Goal: Information Seeking & Learning: Compare options

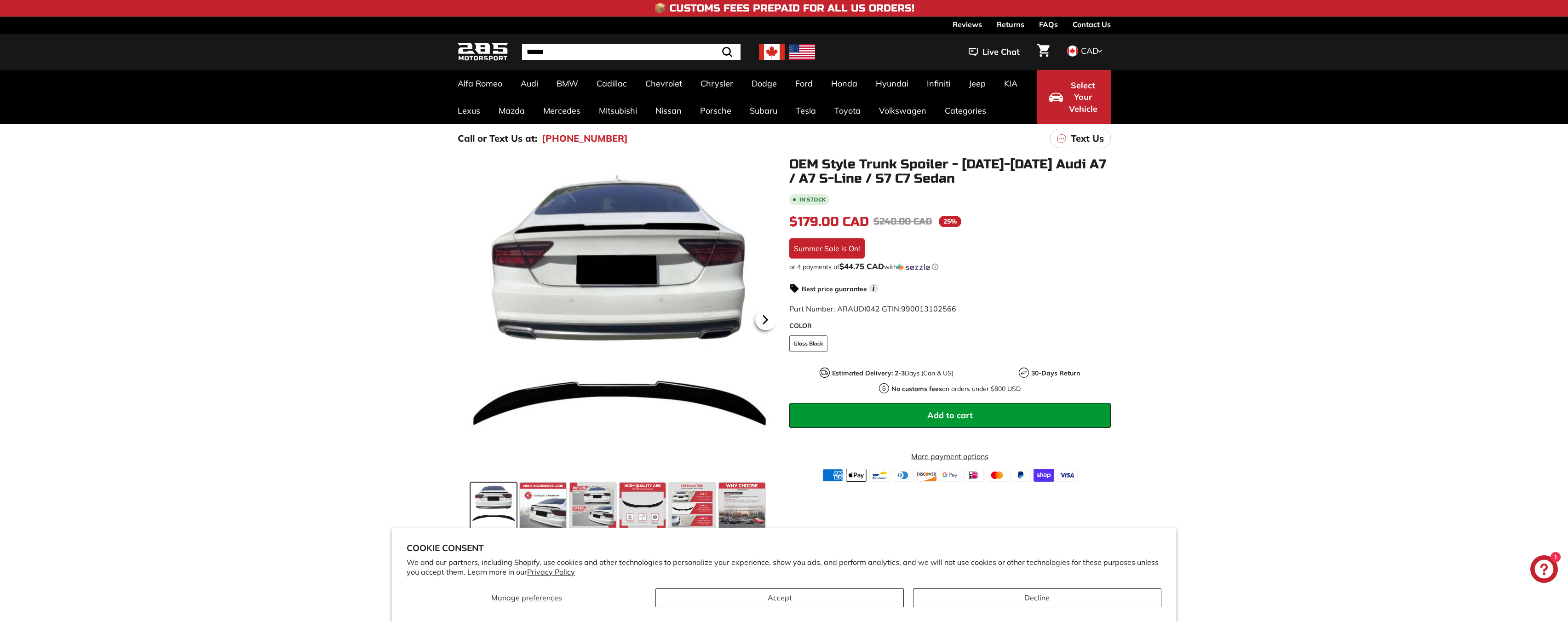
click at [768, 313] on icon at bounding box center [765, 320] width 21 height 21
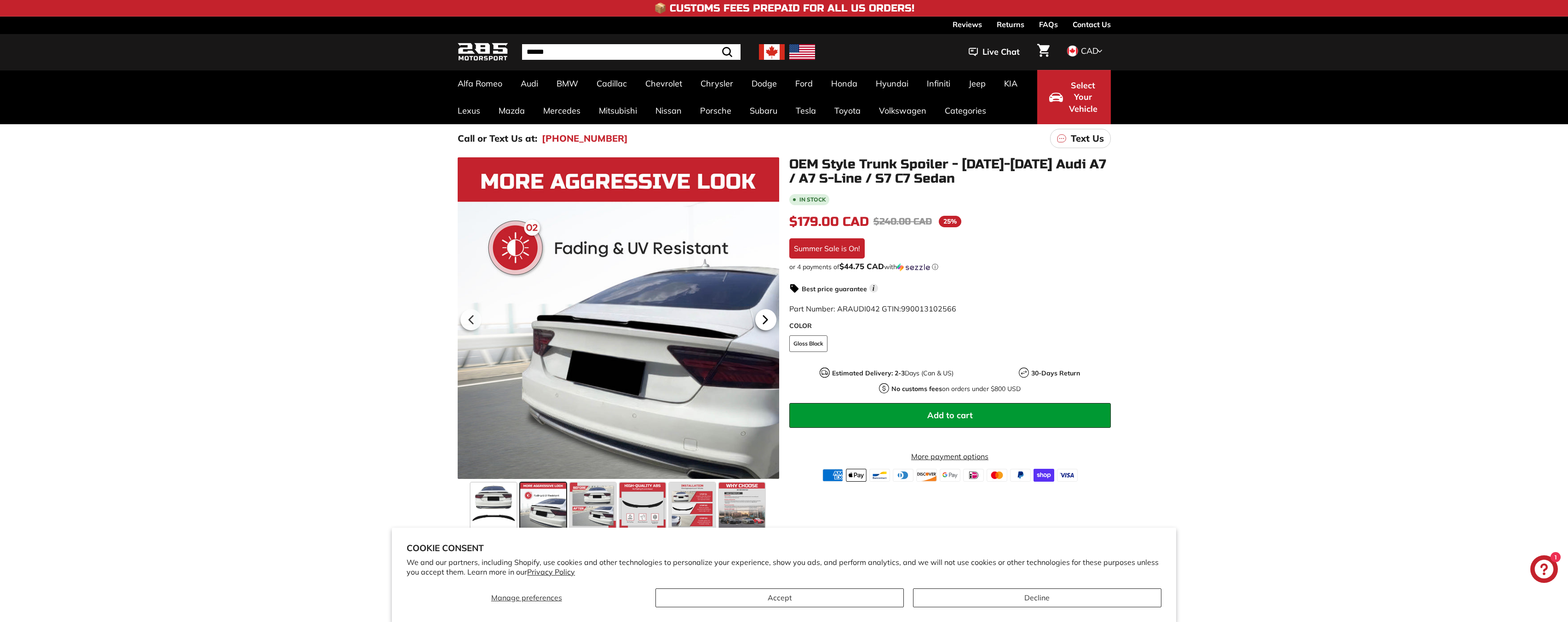
click at [767, 318] on icon at bounding box center [765, 320] width 21 height 21
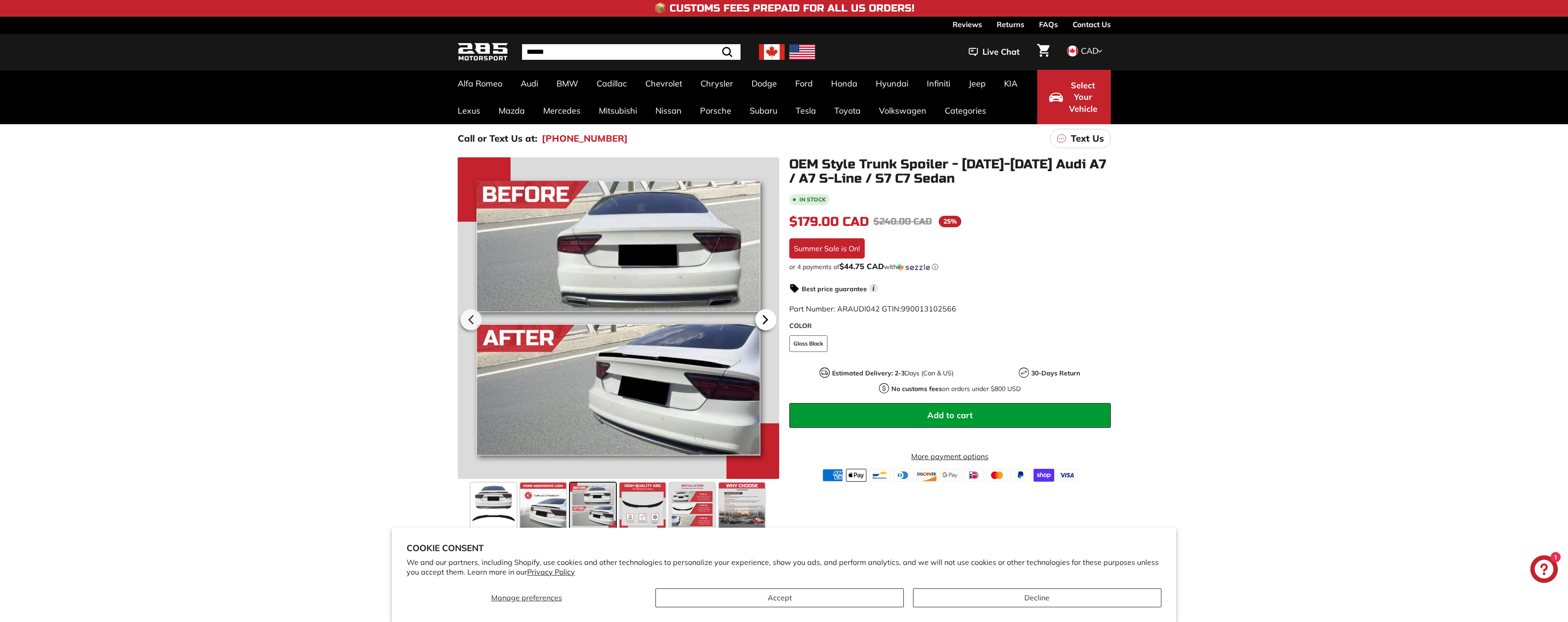
click at [767, 318] on icon at bounding box center [765, 320] width 21 height 21
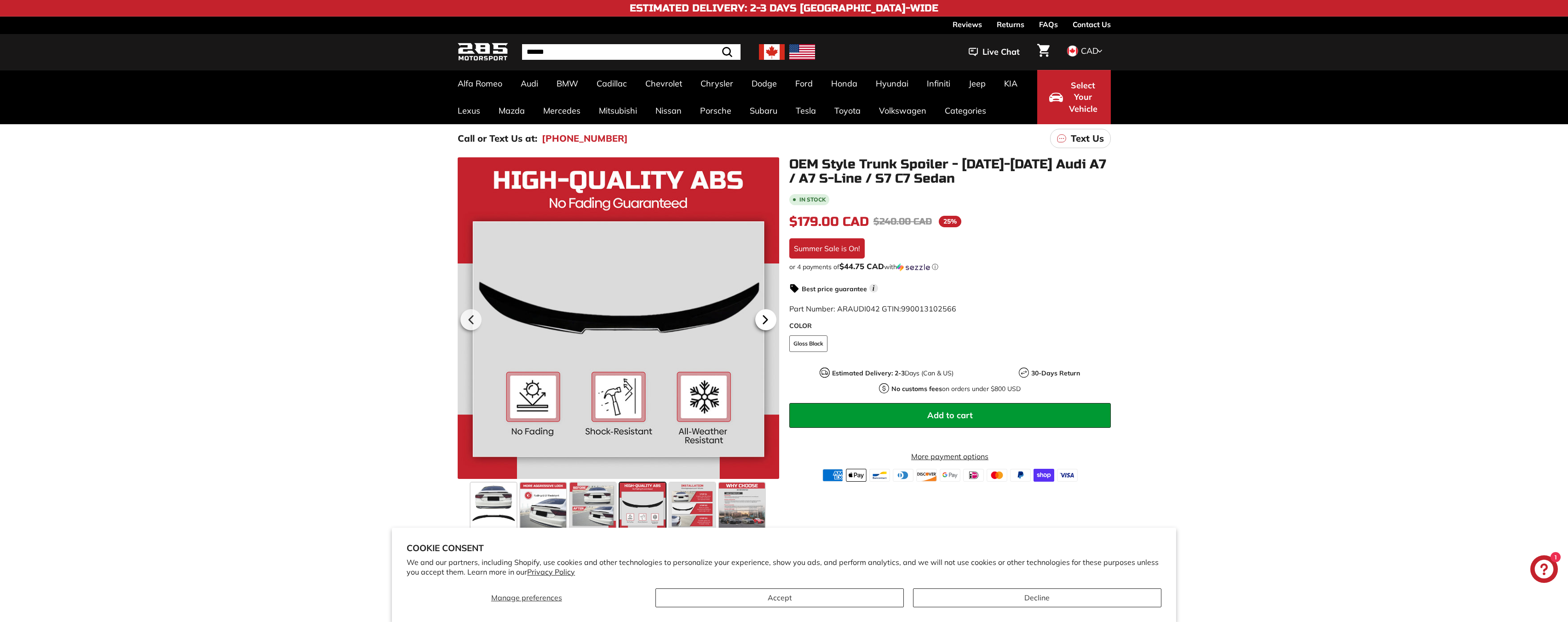
click at [765, 317] on icon at bounding box center [765, 319] width 4 height 8
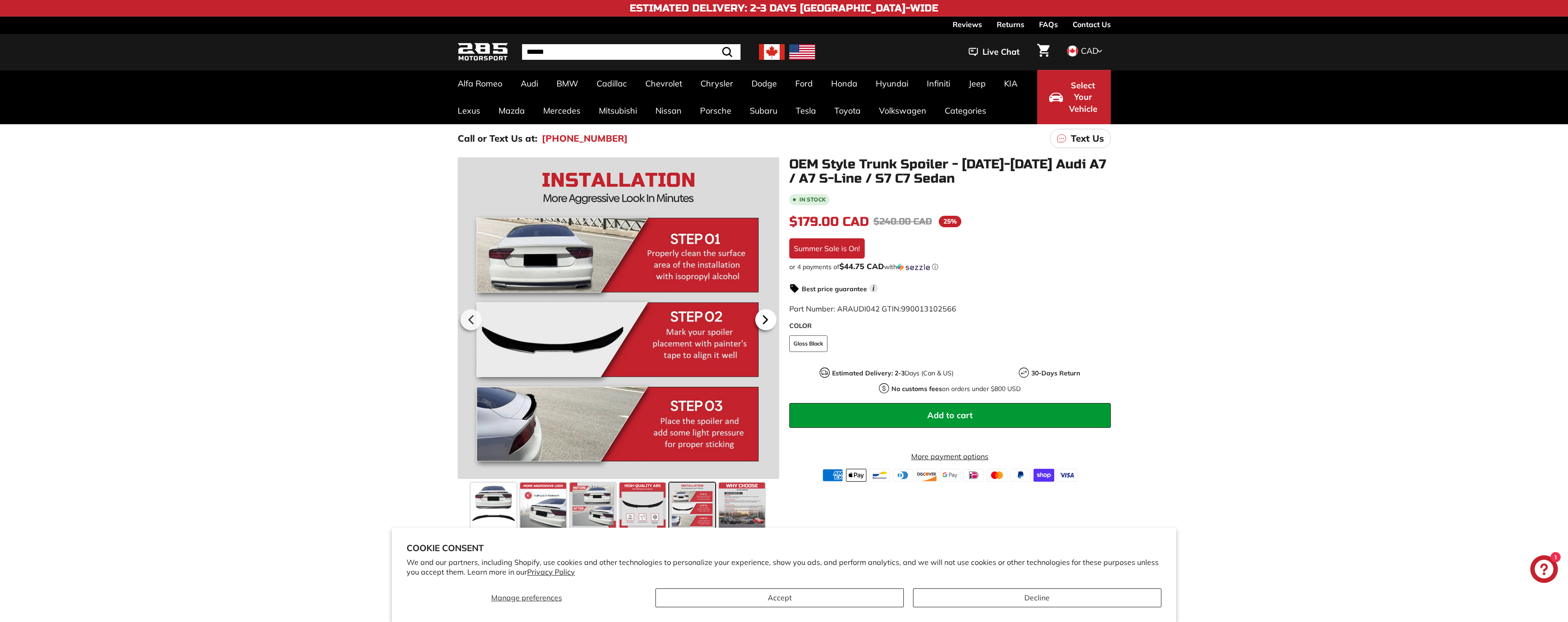
click at [765, 317] on icon at bounding box center [765, 319] width 4 height 8
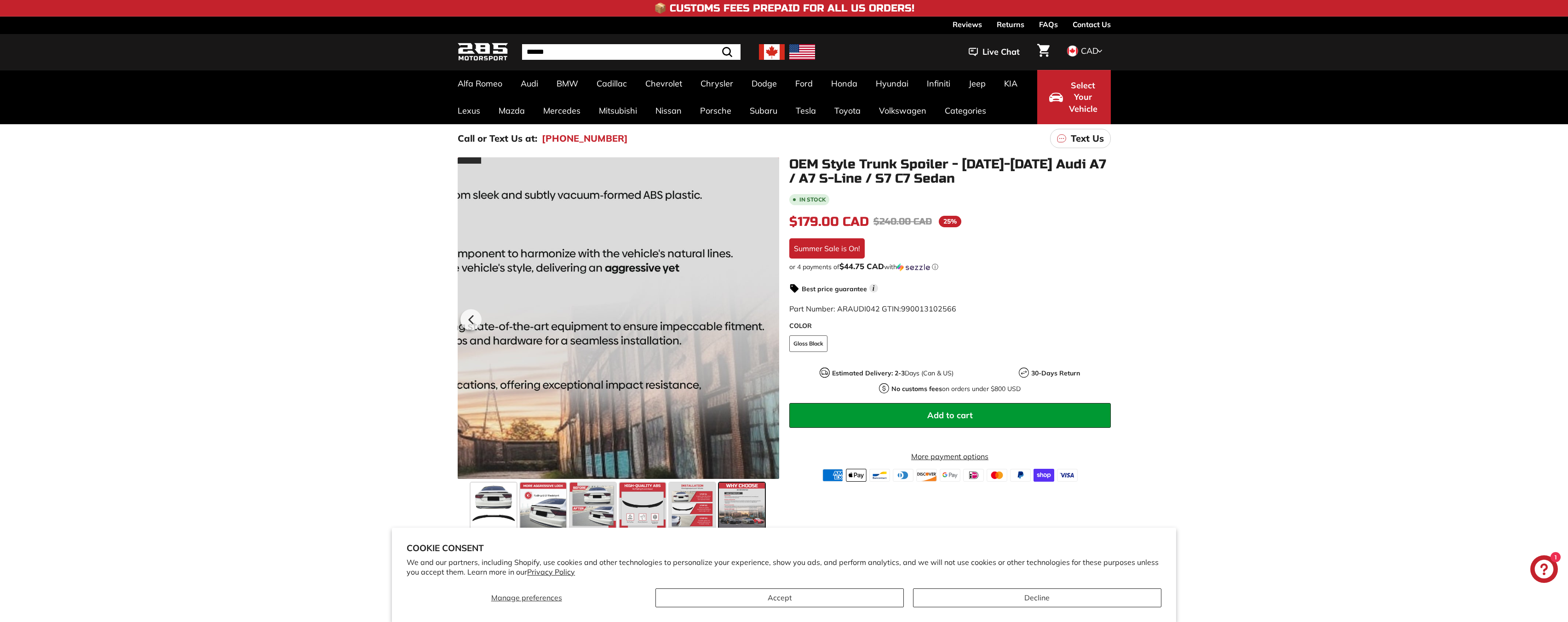
click at [765, 317] on div at bounding box center [618, 318] width 321 height 321
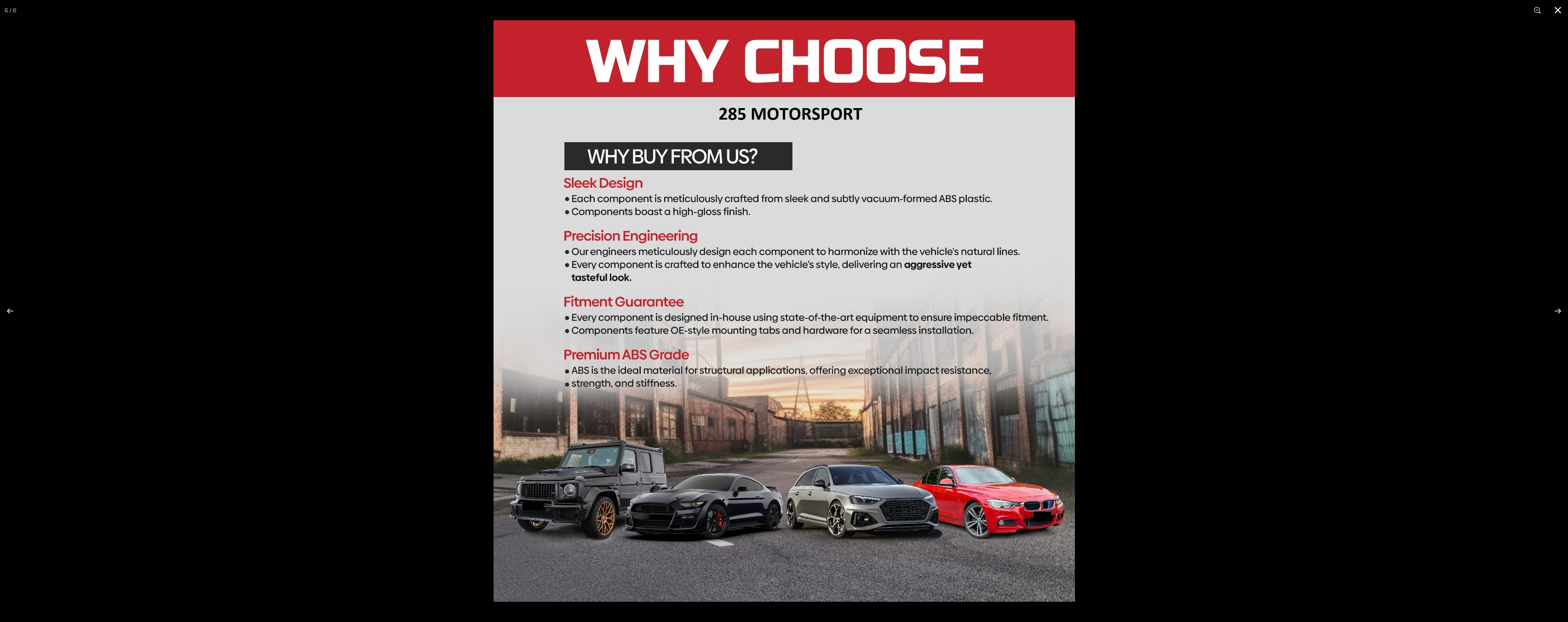
click at [420, 338] on div at bounding box center [784, 311] width 1568 height 622
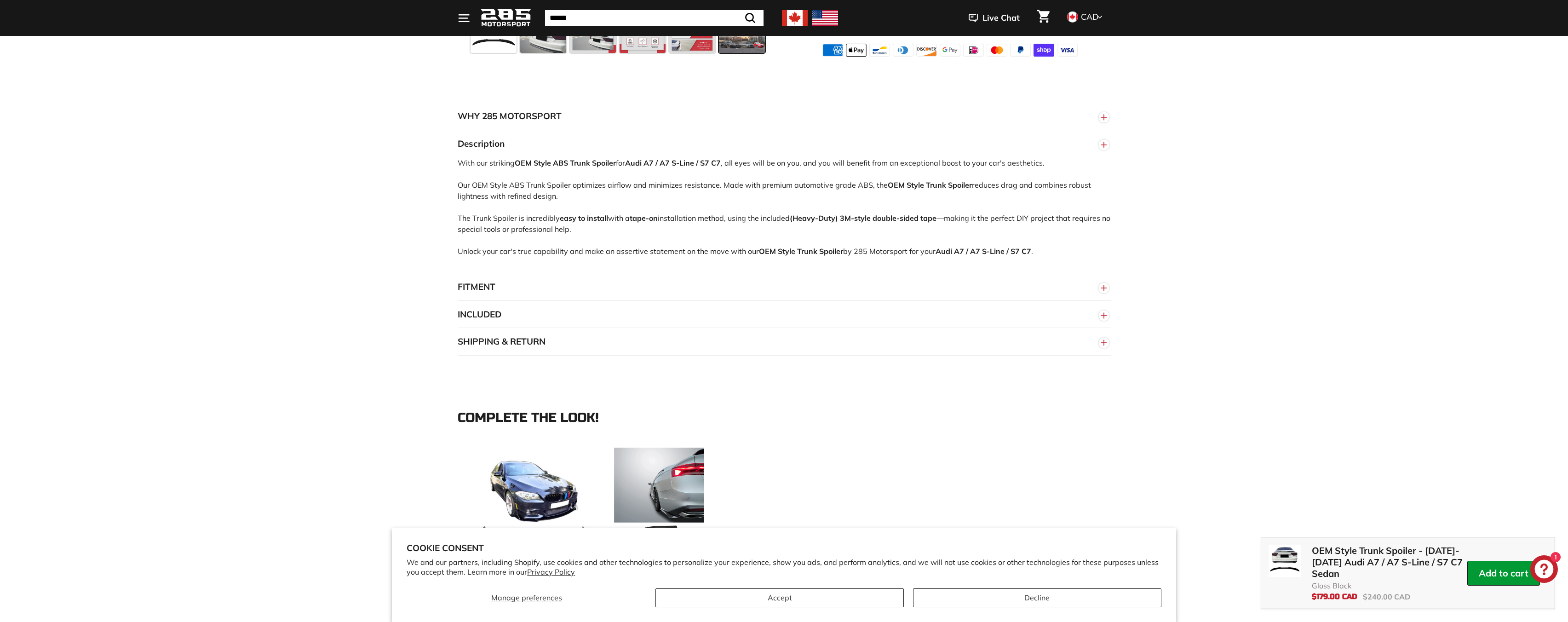
scroll to position [460, 0]
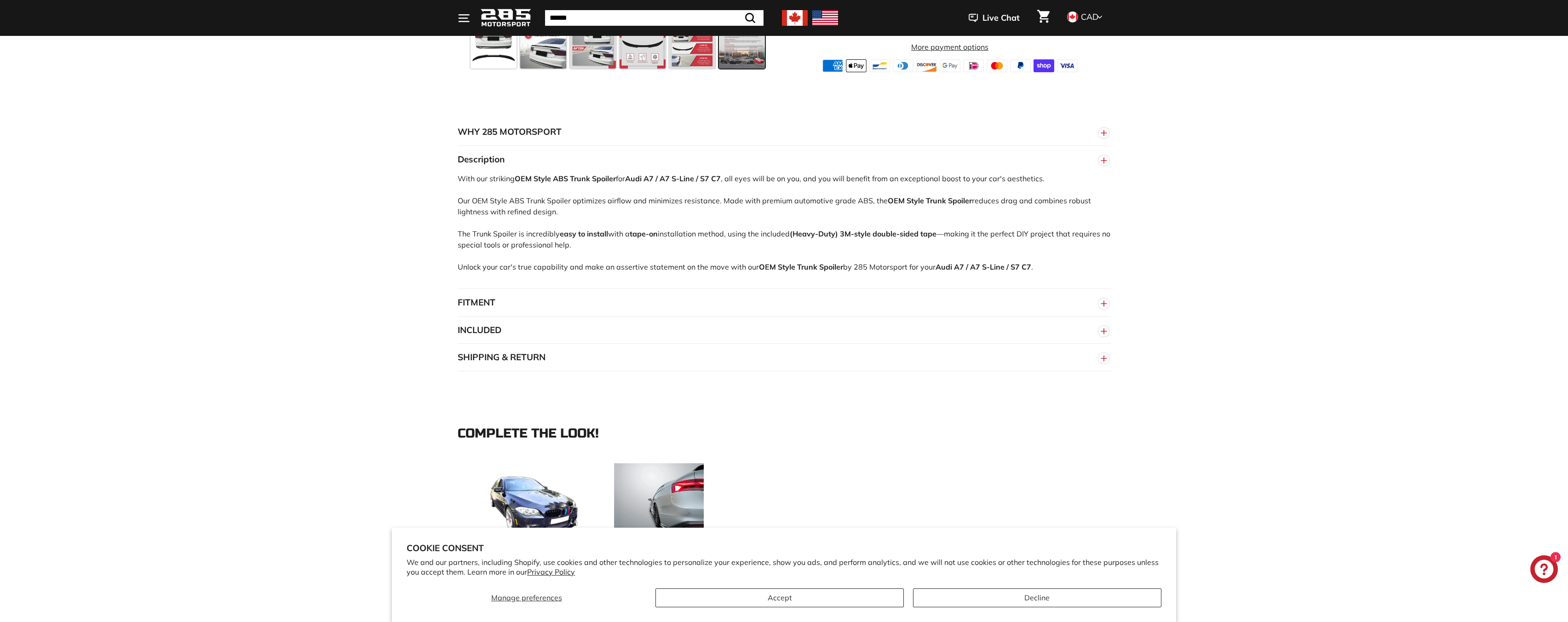
click at [459, 304] on button "FITMENT" at bounding box center [784, 302] width 653 height 27
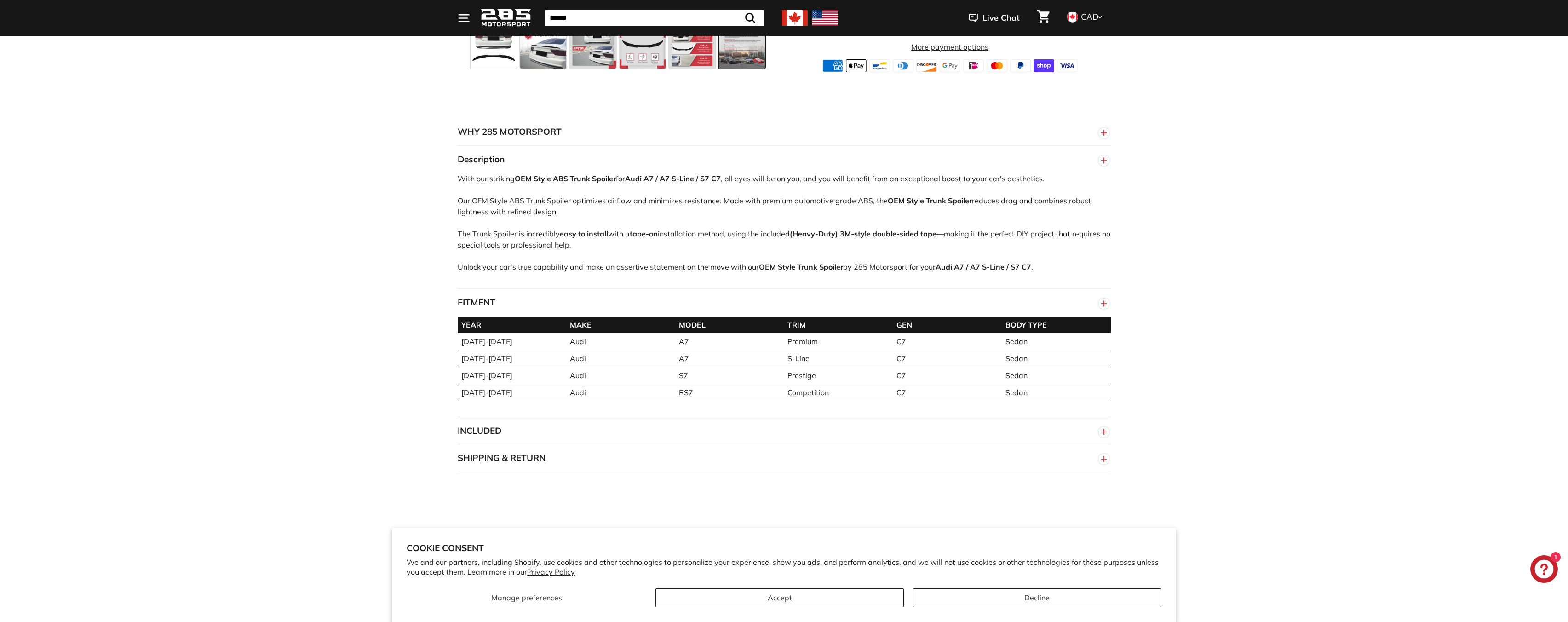
click at [462, 301] on button "FITMENT" at bounding box center [784, 302] width 653 height 27
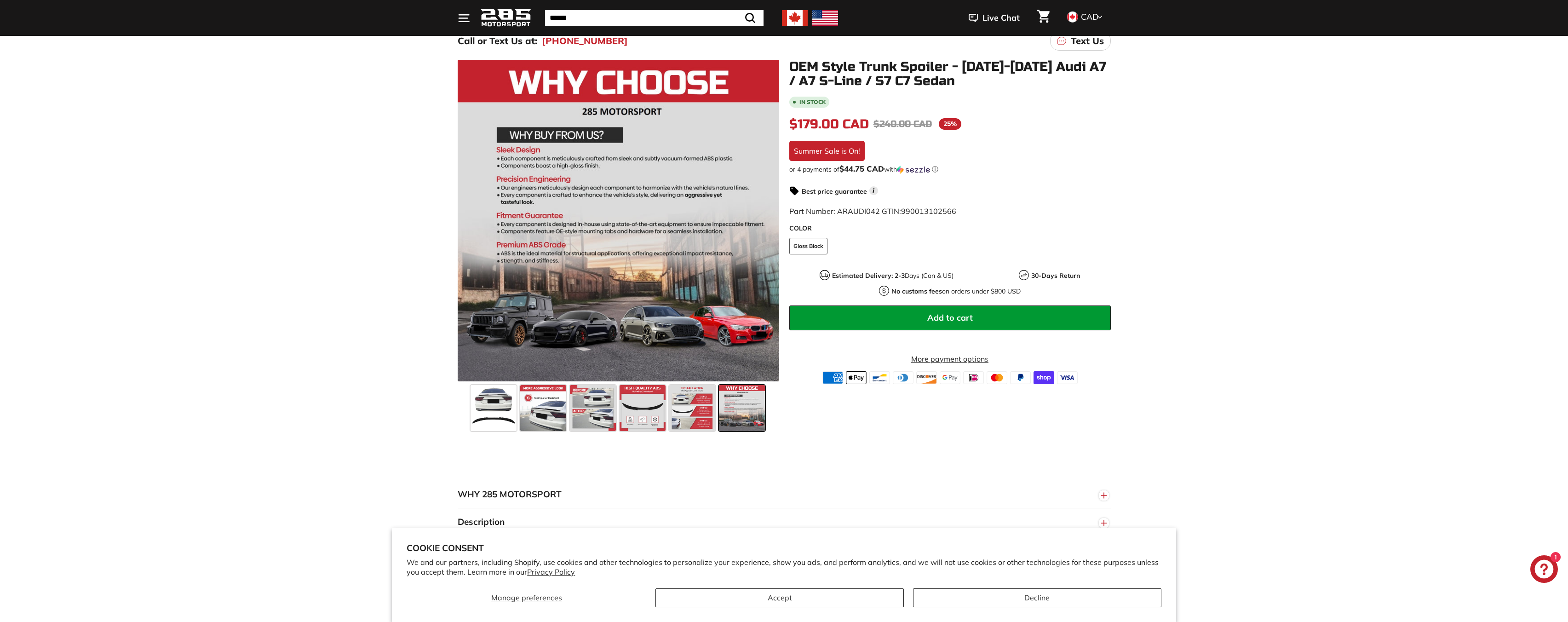
scroll to position [0, 0]
